Goal: Navigation & Orientation: Go to known website

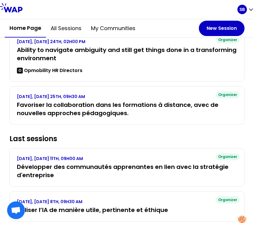
scroll to position [207, 0]
